Goal: Navigation & Orientation: Find specific page/section

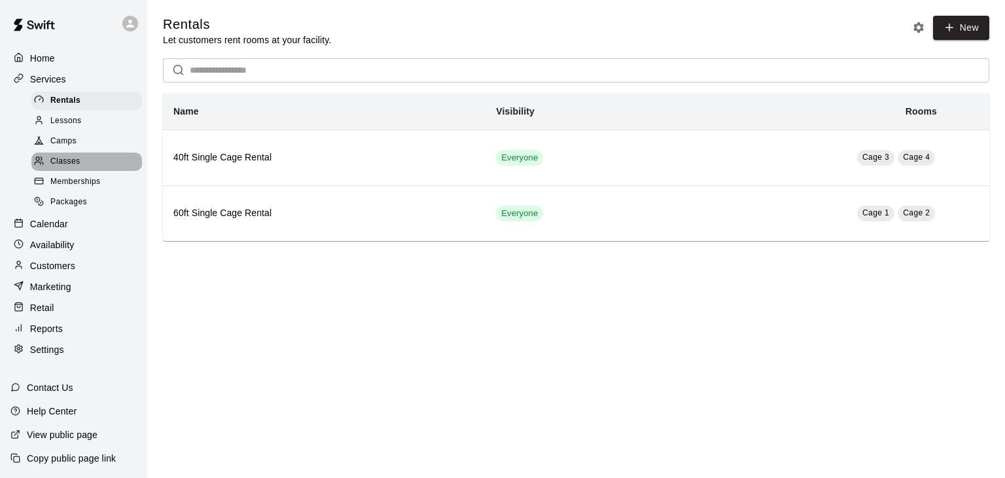
click at [101, 160] on div "Classes" at bounding box center [86, 161] width 111 height 18
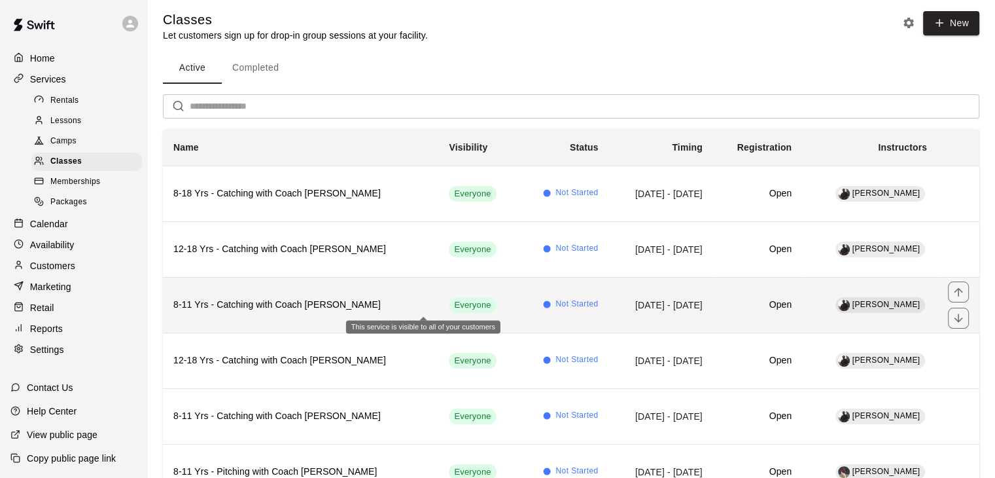
scroll to position [5, 0]
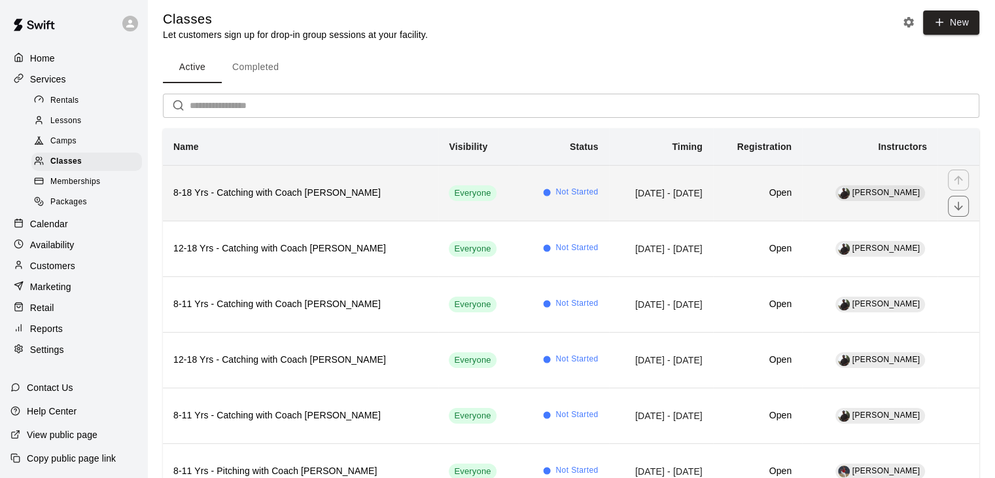
click at [350, 190] on h6 "8-18 Yrs - Catching with Coach [PERSON_NAME]" at bounding box center [300, 193] width 255 height 14
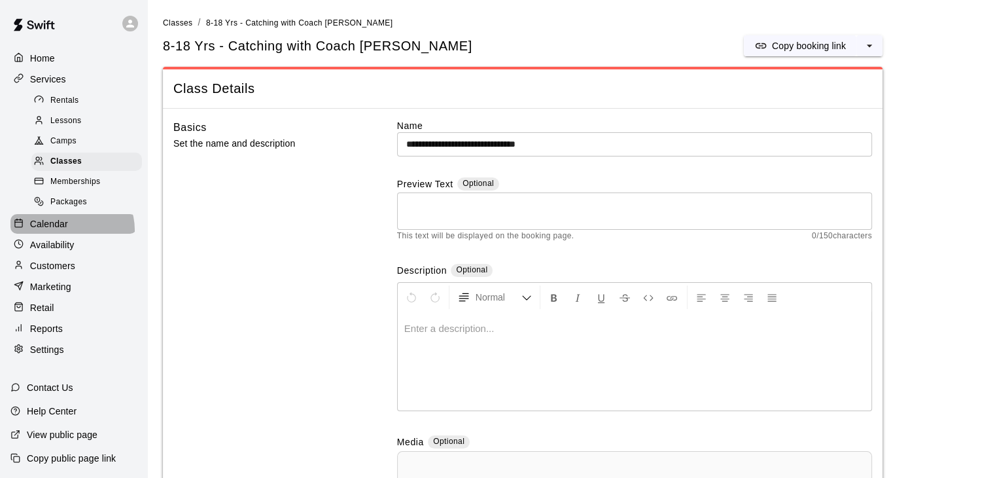
click at [71, 234] on div "Calendar" at bounding box center [73, 224] width 126 height 20
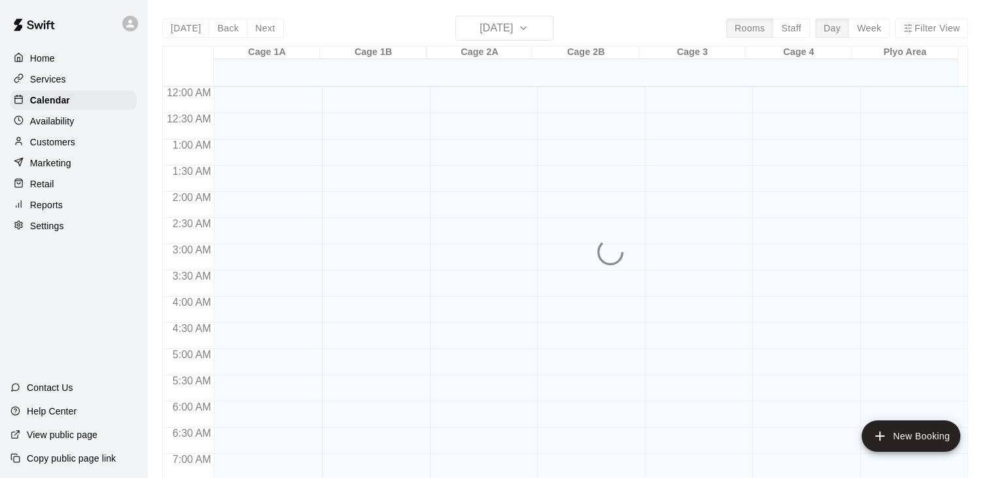
scroll to position [811, 0]
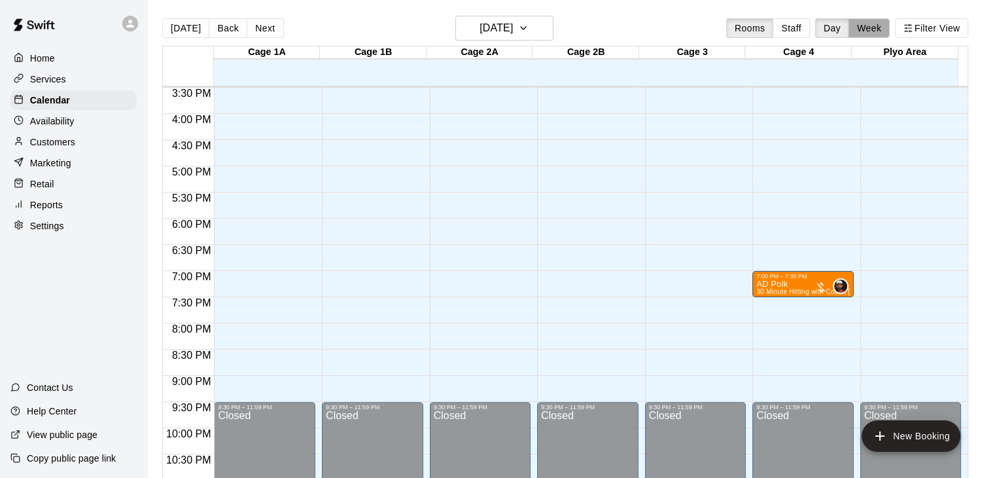
click at [866, 33] on button "Week" at bounding box center [869, 28] width 41 height 20
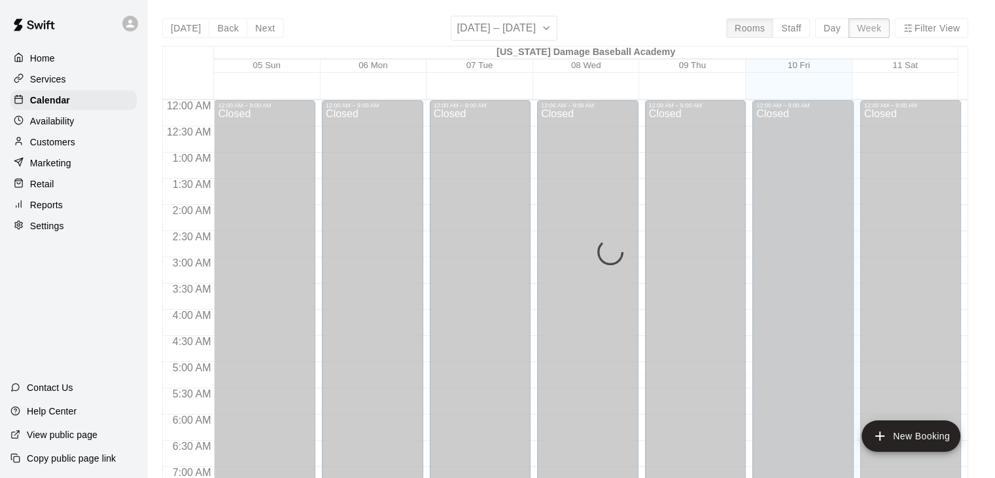
scroll to position [864, 0]
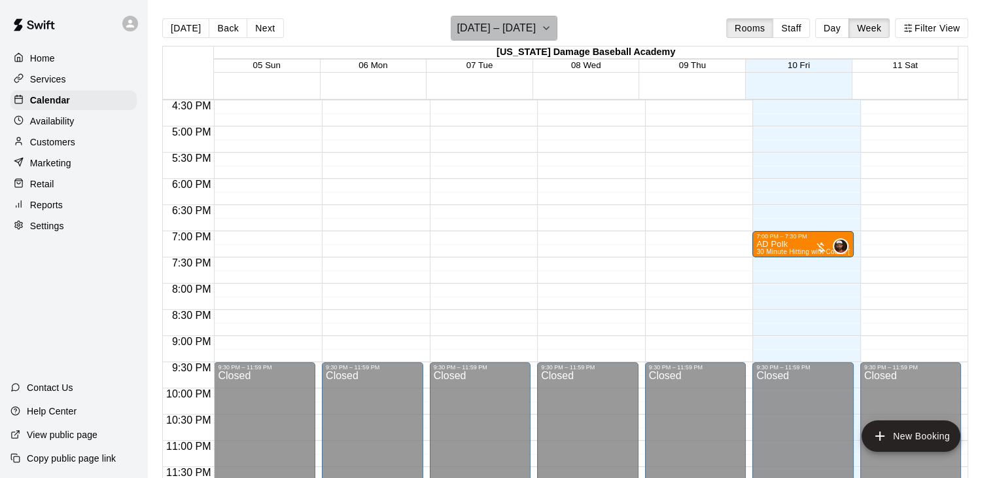
click at [511, 34] on h6 "[DATE] – [DATE]" at bounding box center [496, 28] width 79 height 18
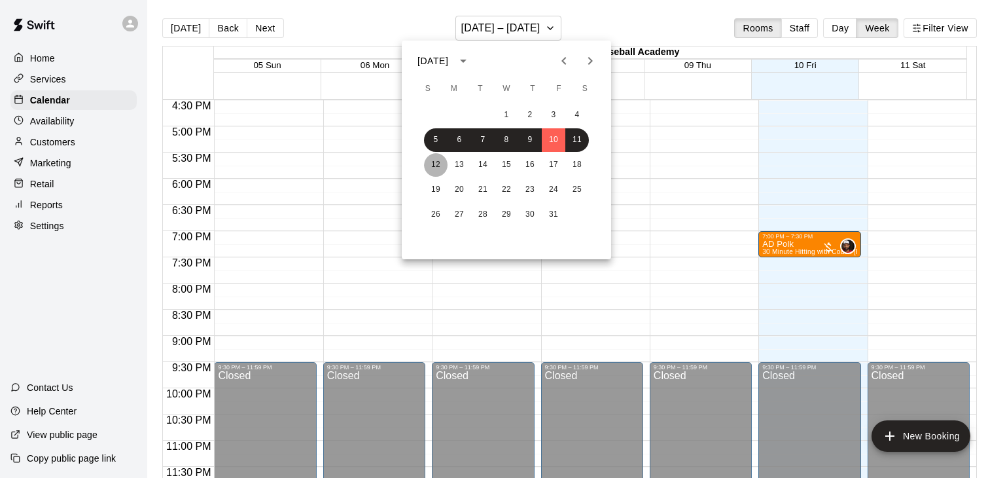
click at [431, 160] on button "12" at bounding box center [436, 165] width 24 height 24
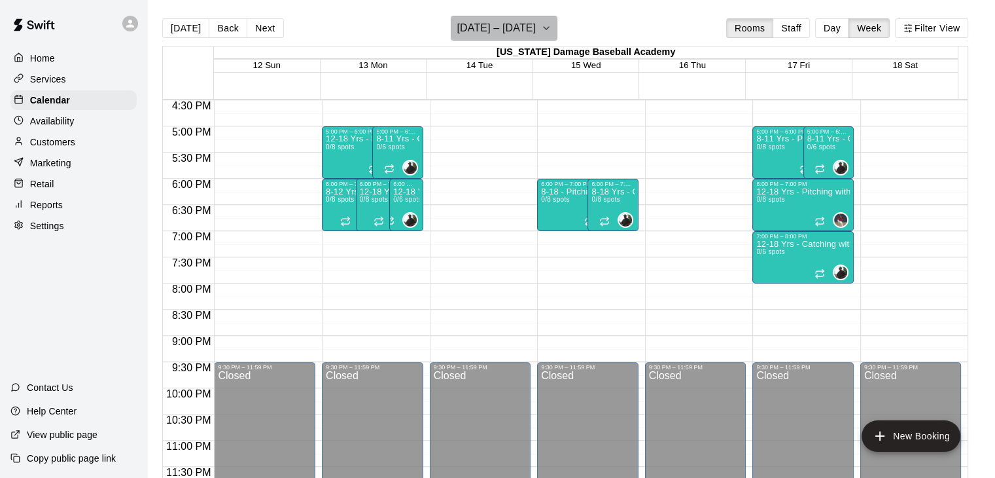
click at [529, 26] on h6 "[DATE] – [DATE]" at bounding box center [496, 28] width 79 height 18
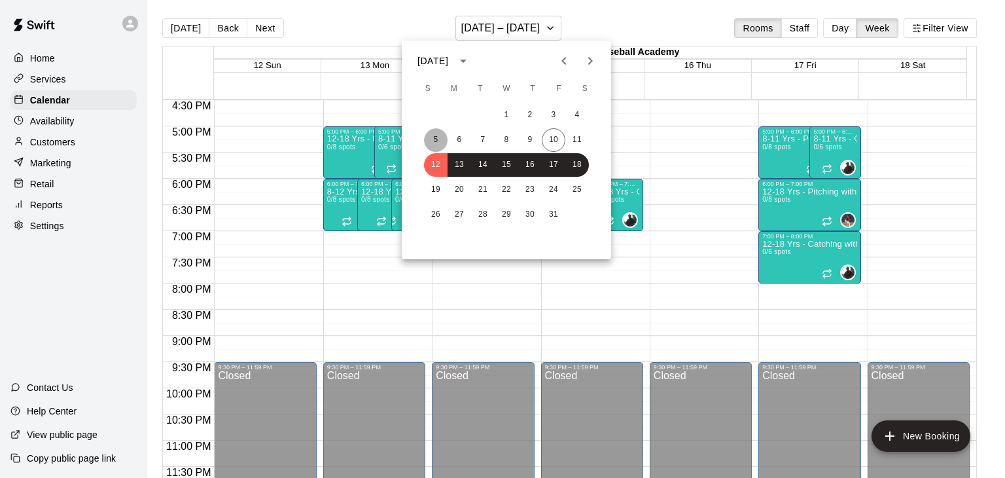
click at [433, 137] on button "5" at bounding box center [436, 140] width 24 height 24
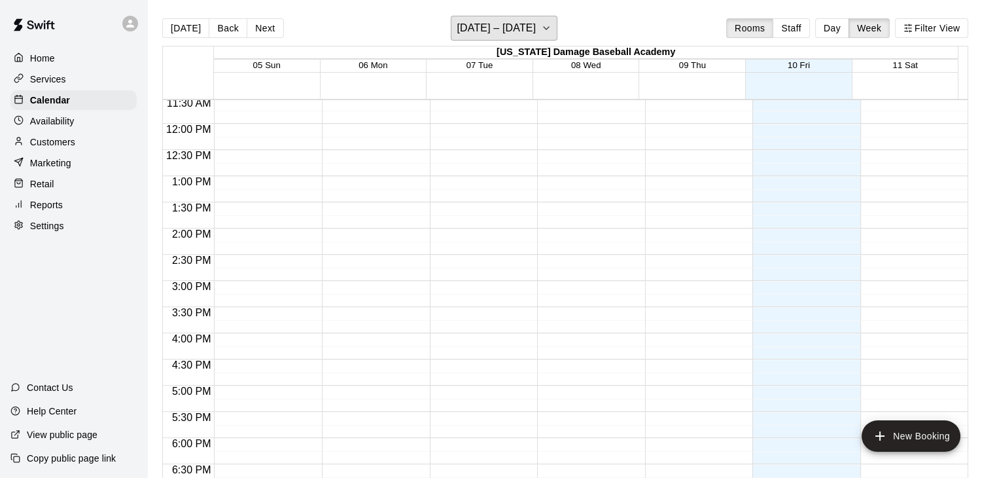
scroll to position [605, 0]
click at [467, 27] on h6 "[DATE] – [DATE]" at bounding box center [496, 28] width 79 height 18
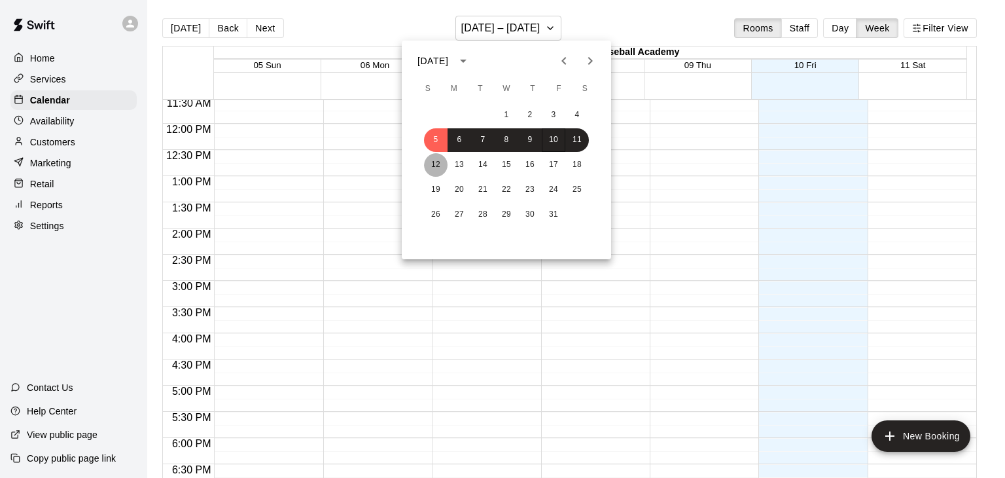
click at [434, 162] on button "12" at bounding box center [436, 165] width 24 height 24
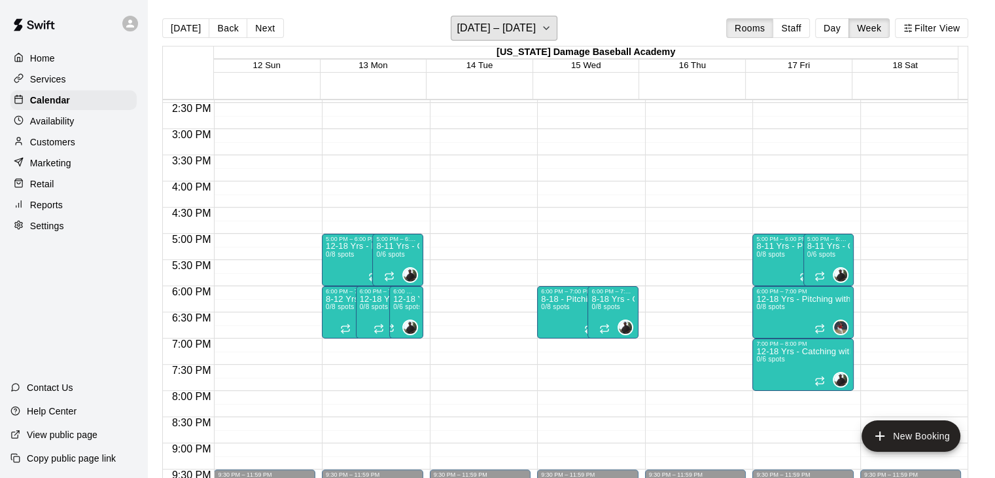
scroll to position [756, 0]
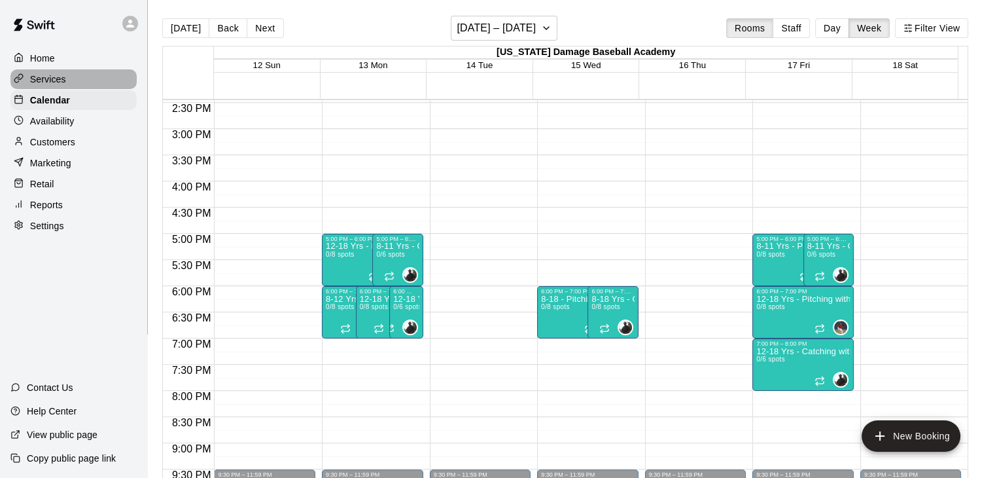
click at [120, 82] on div "Services" at bounding box center [73, 79] width 126 height 20
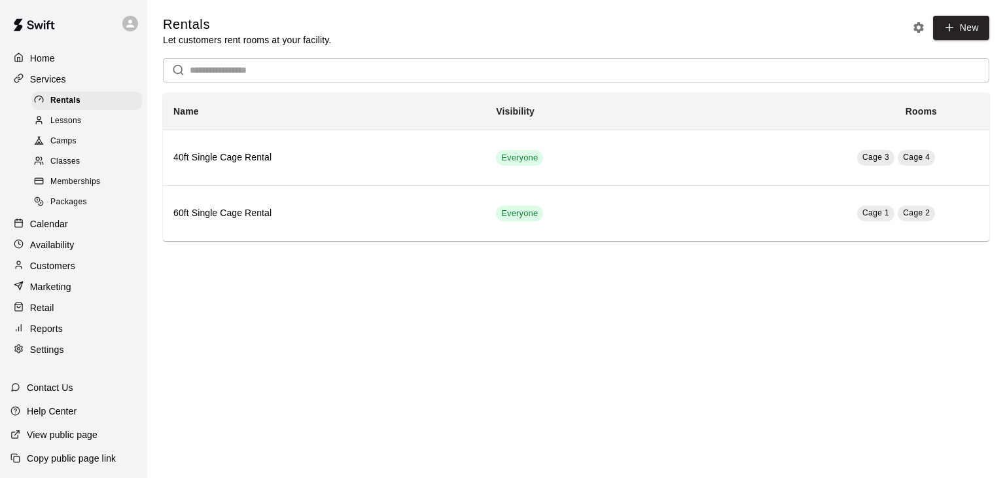
click at [88, 171] on div "Classes" at bounding box center [86, 161] width 111 height 18
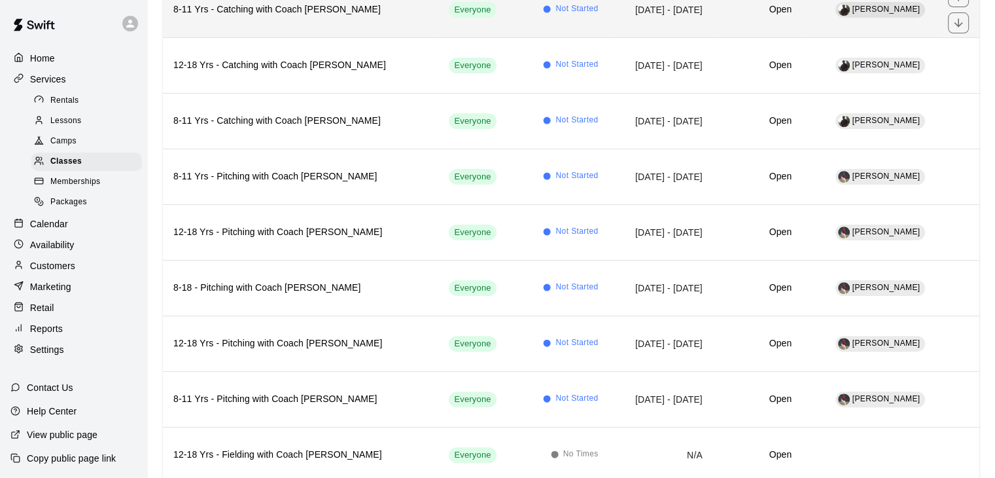
scroll to position [499, 0]
